Goal: Task Accomplishment & Management: Manage account settings

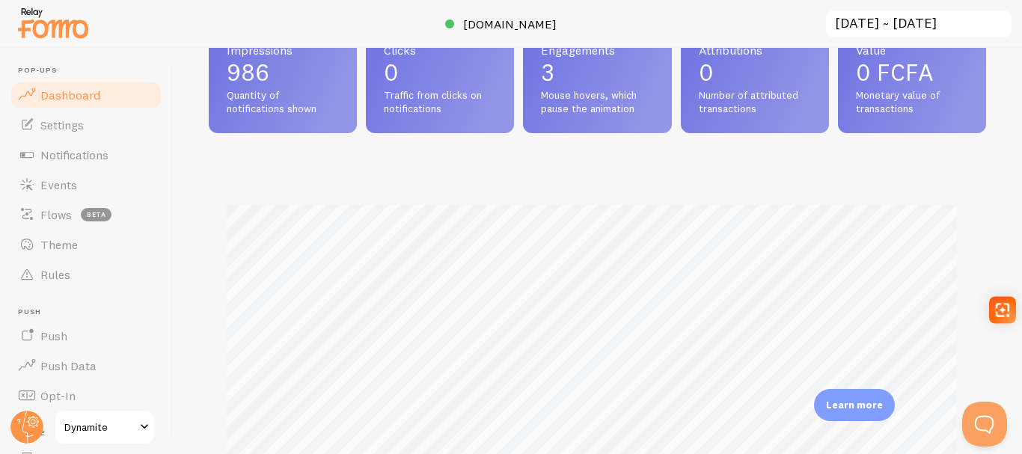
scroll to position [84, 0]
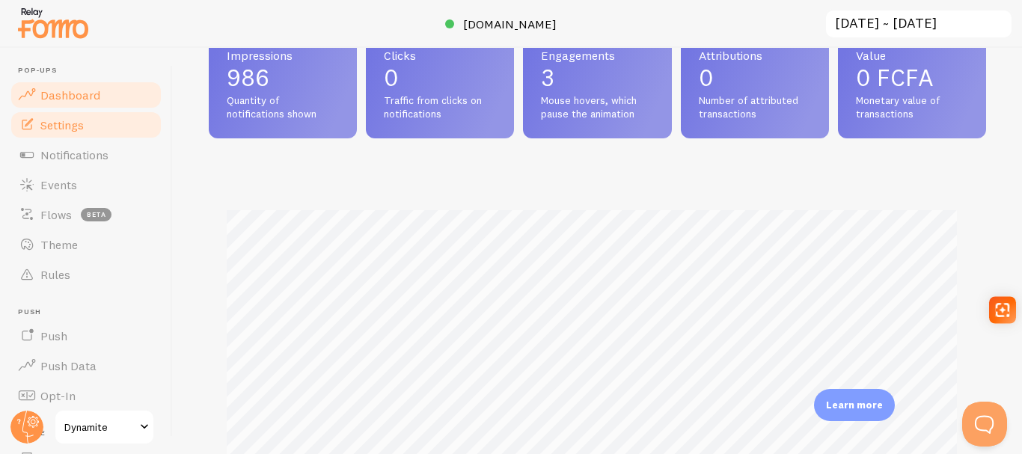
click at [91, 121] on link "Settings" at bounding box center [86, 125] width 154 height 30
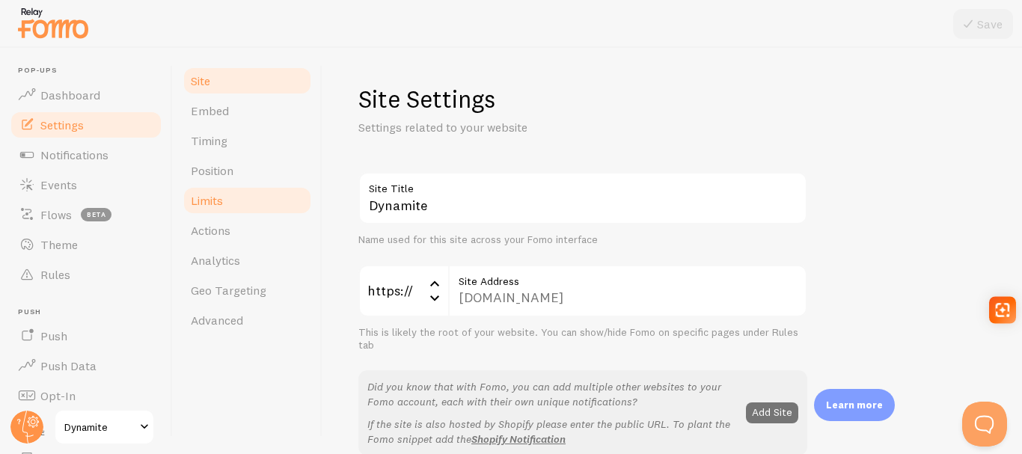
click at [189, 202] on link "Limits" at bounding box center [247, 201] width 131 height 30
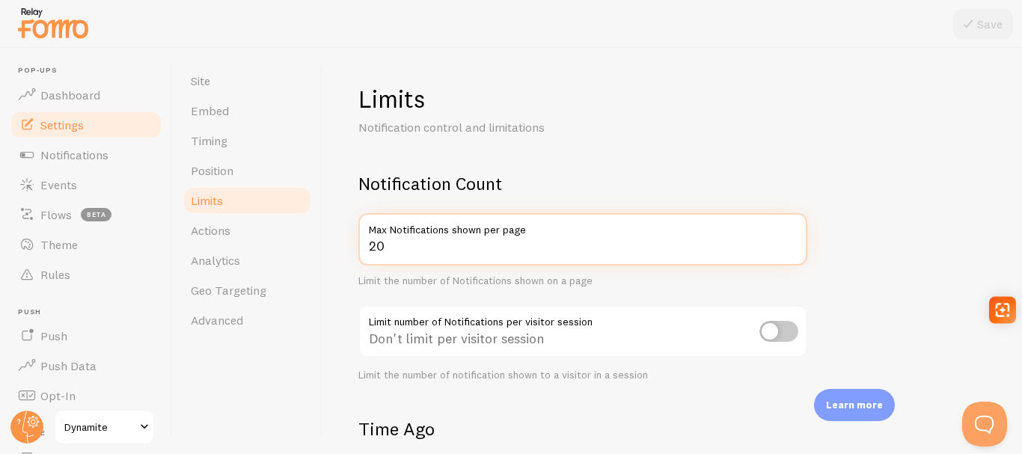
click at [489, 251] on input "20" at bounding box center [583, 239] width 449 height 52
type input "2"
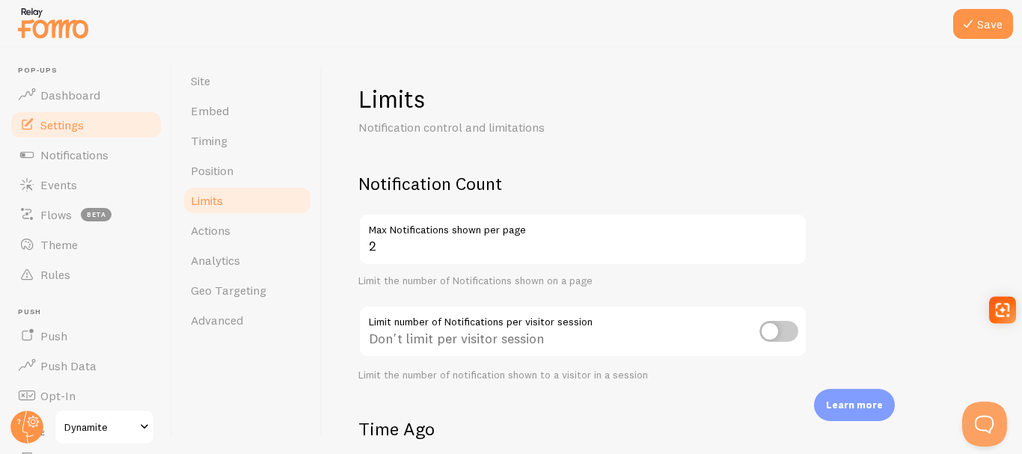
click at [968, 35] on button "Save" at bounding box center [984, 24] width 60 height 30
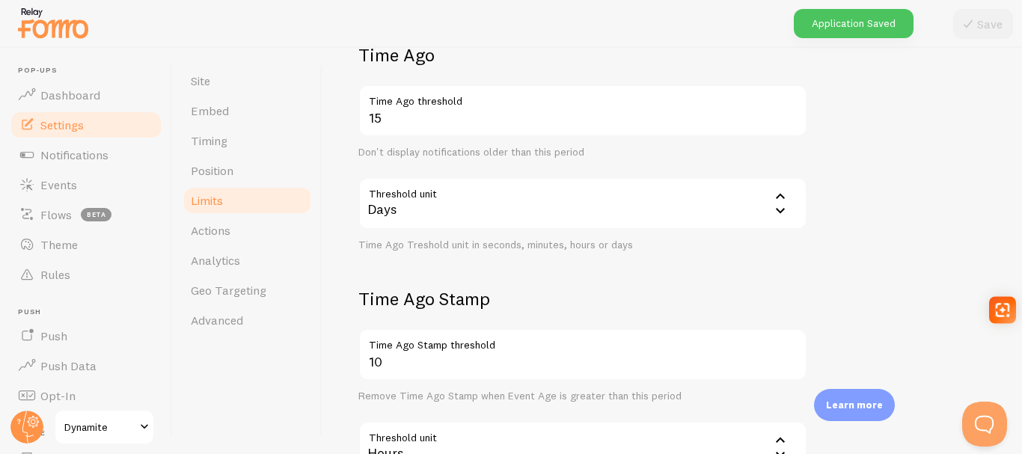
scroll to position [516, 0]
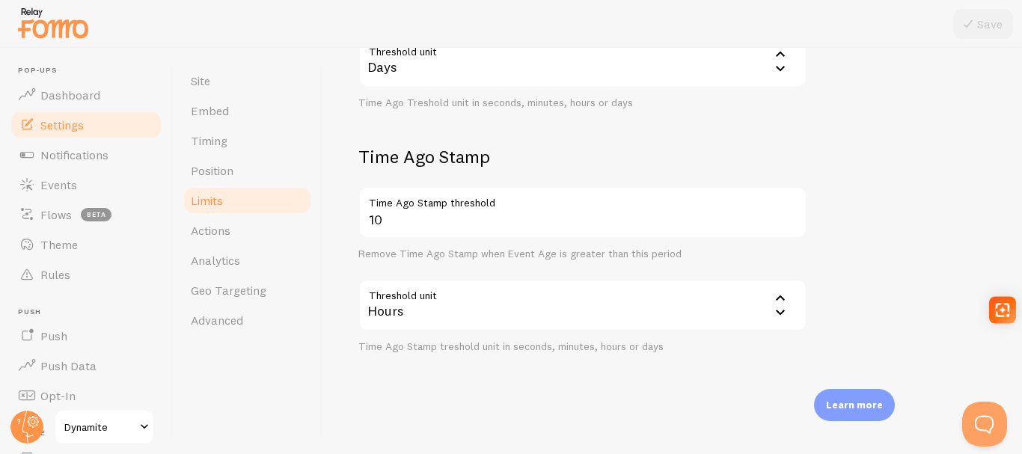
click at [510, 103] on div "Time Ago Treshold unit in seconds, minutes, hours or days" at bounding box center [583, 103] width 449 height 13
